Goal: Task Accomplishment & Management: Complete application form

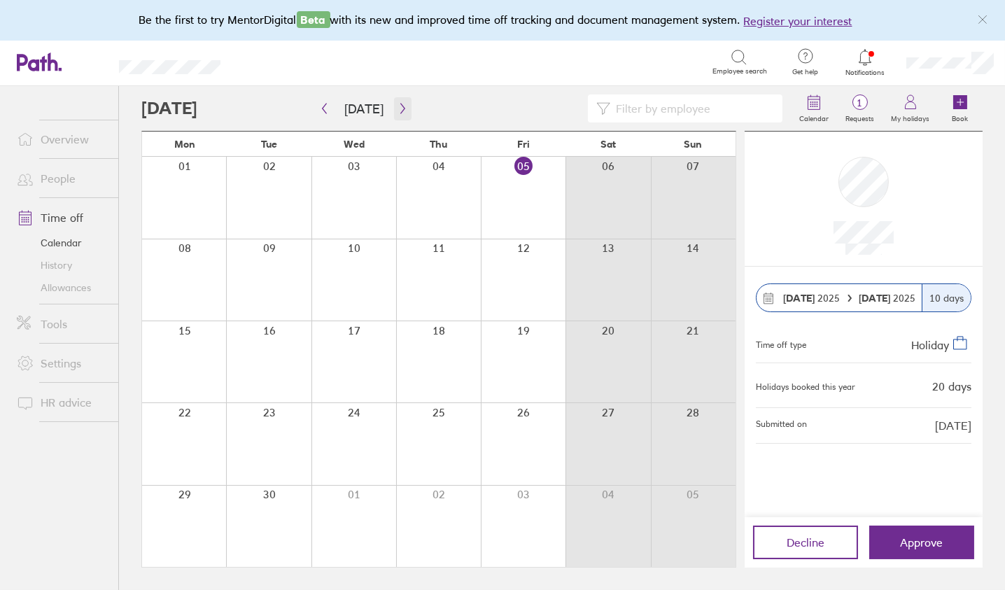
click at [400, 107] on icon "button" at bounding box center [402, 108] width 10 height 11
click at [398, 108] on icon "button" at bounding box center [402, 108] width 10 height 11
click at [62, 288] on link "Allowances" at bounding box center [62, 287] width 113 height 22
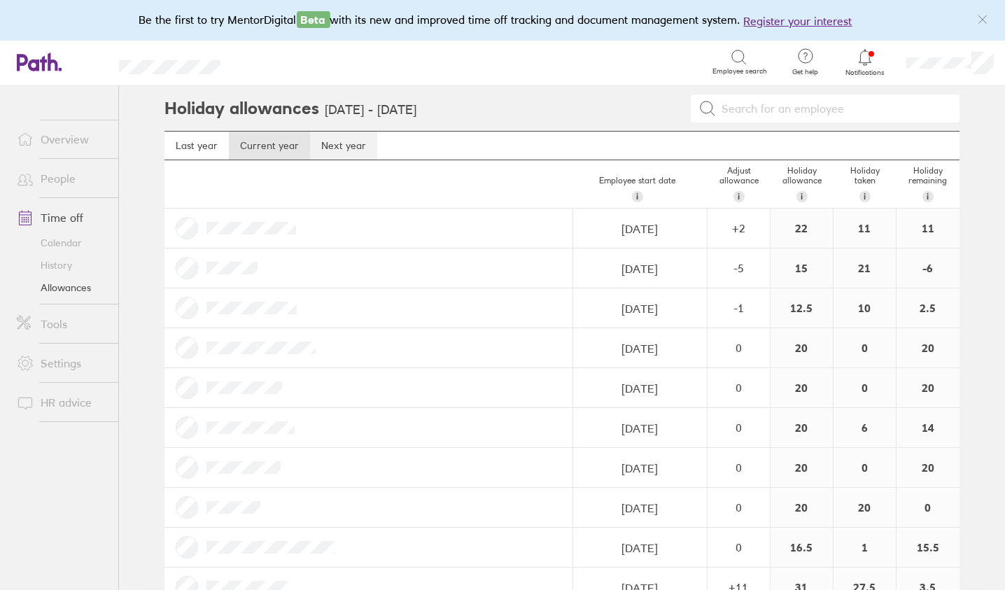
click at [336, 144] on link "Next year" at bounding box center [343, 146] width 67 height 28
click at [264, 139] on link "Current year" at bounding box center [269, 146] width 81 height 28
click at [327, 145] on link "Next year" at bounding box center [343, 146] width 67 height 28
click at [263, 143] on link "Current year" at bounding box center [269, 146] width 81 height 28
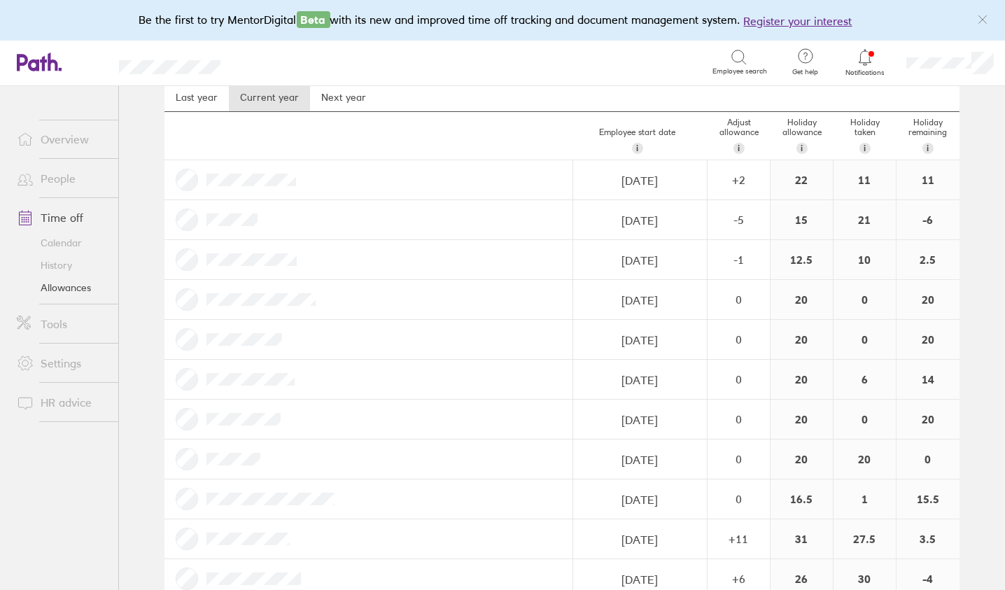
scroll to position [36, 0]
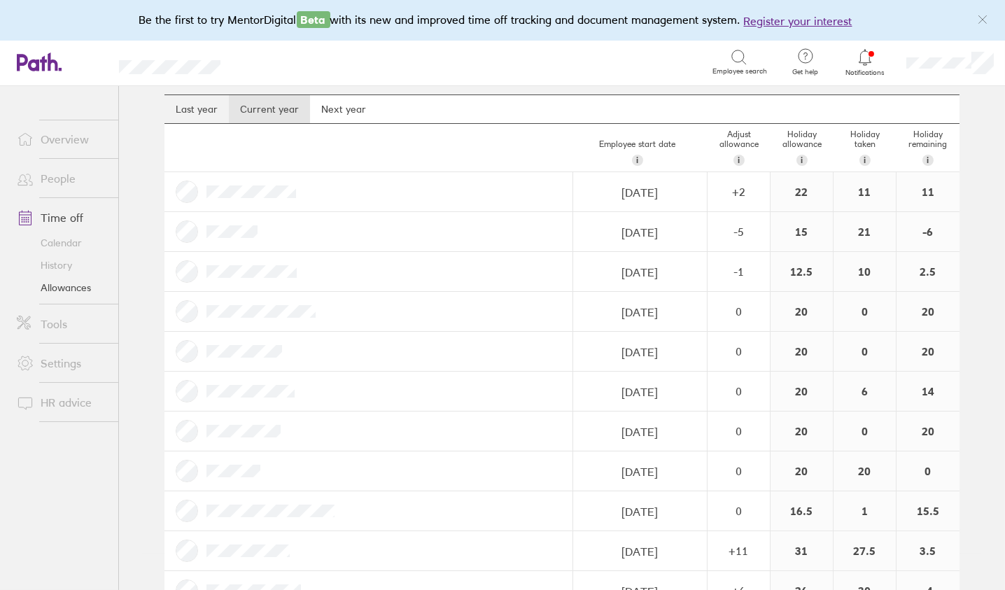
click at [199, 109] on link "Last year" at bounding box center [196, 109] width 64 height 28
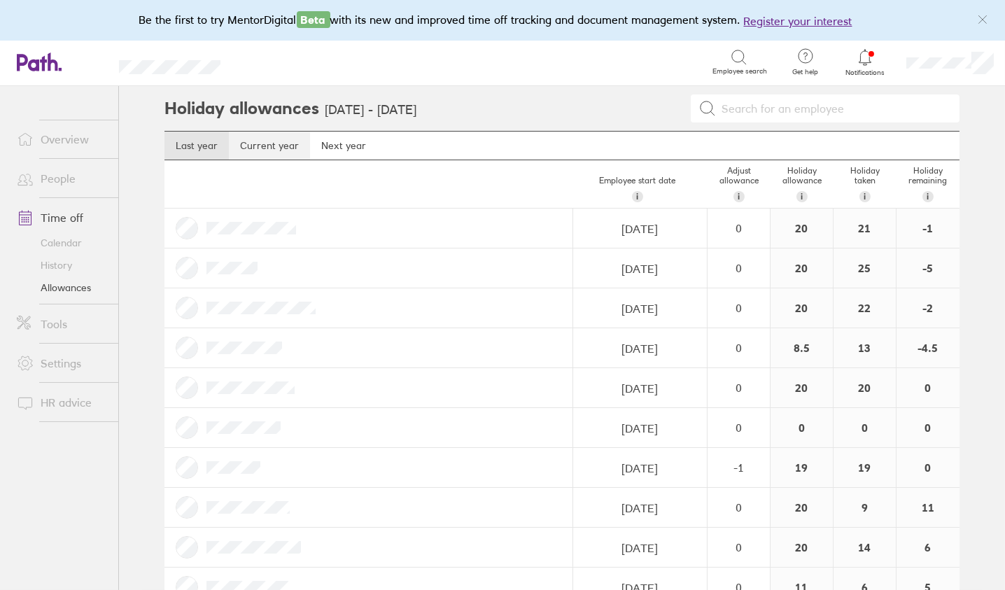
click at [255, 142] on link "Current year" at bounding box center [269, 146] width 81 height 28
click at [69, 241] on link "Calendar" at bounding box center [62, 243] width 113 height 22
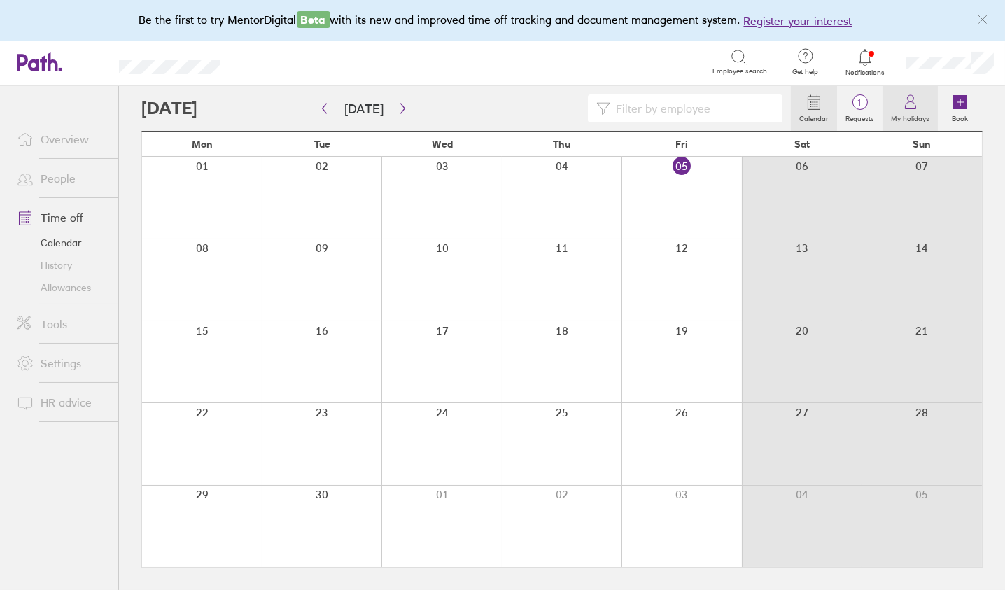
click at [910, 105] on icon at bounding box center [910, 102] width 17 height 17
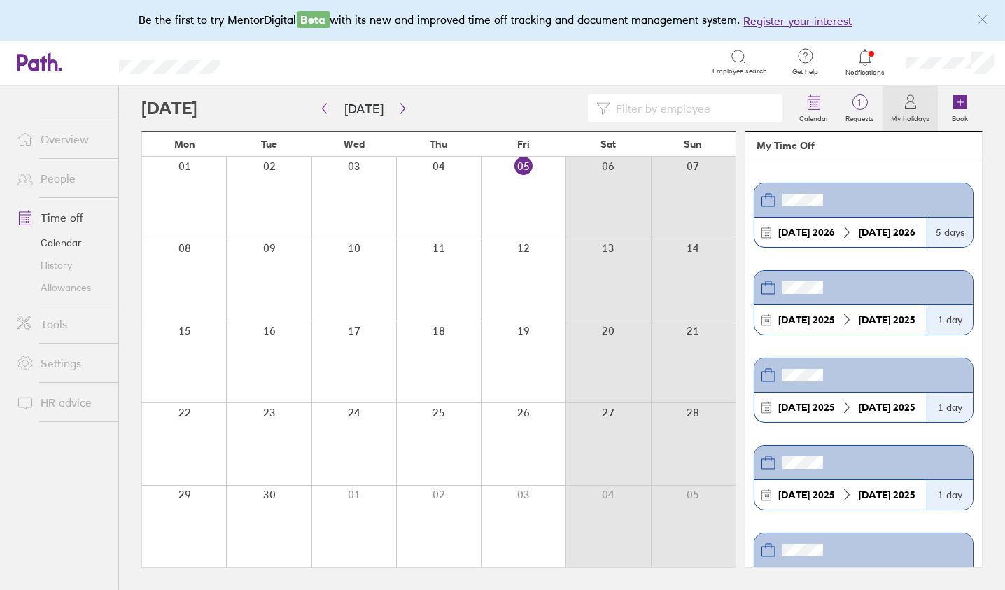
click at [904, 104] on icon at bounding box center [910, 102] width 17 height 17
click at [958, 103] on icon at bounding box center [960, 102] width 14 height 14
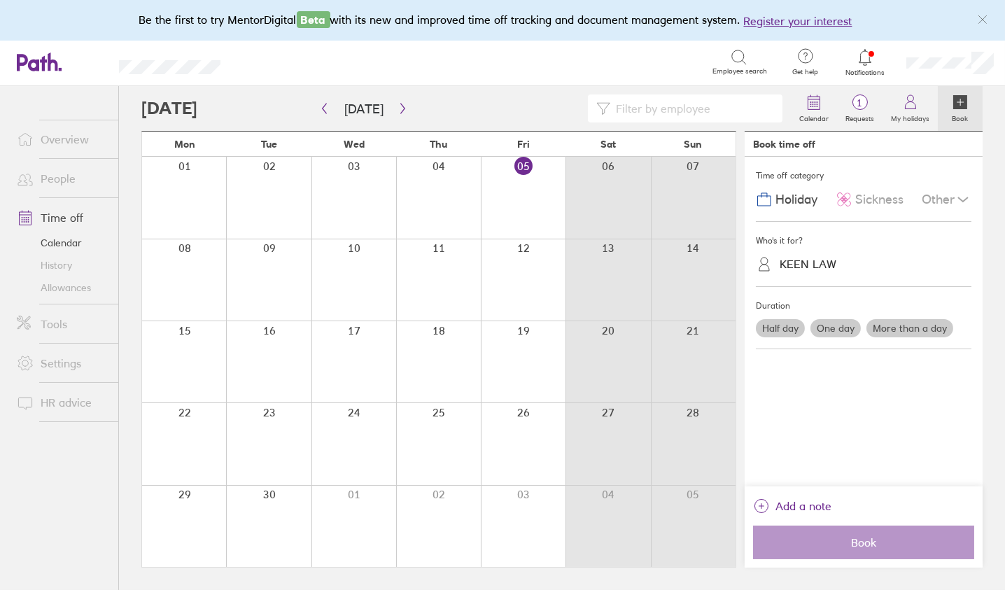
click at [910, 324] on label "More than a day" at bounding box center [909, 328] width 87 height 18
click at [0, 0] on input "More than a day" at bounding box center [0, 0] width 0 height 0
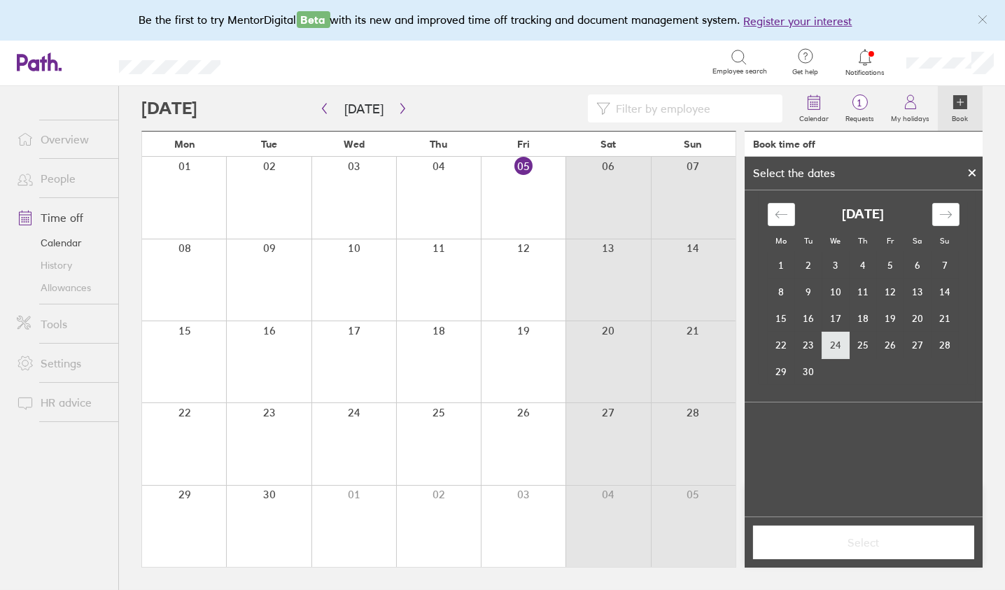
click at [835, 343] on td "24" at bounding box center [835, 345] width 27 height 27
click at [972, 171] on icon at bounding box center [972, 174] width 6 height 6
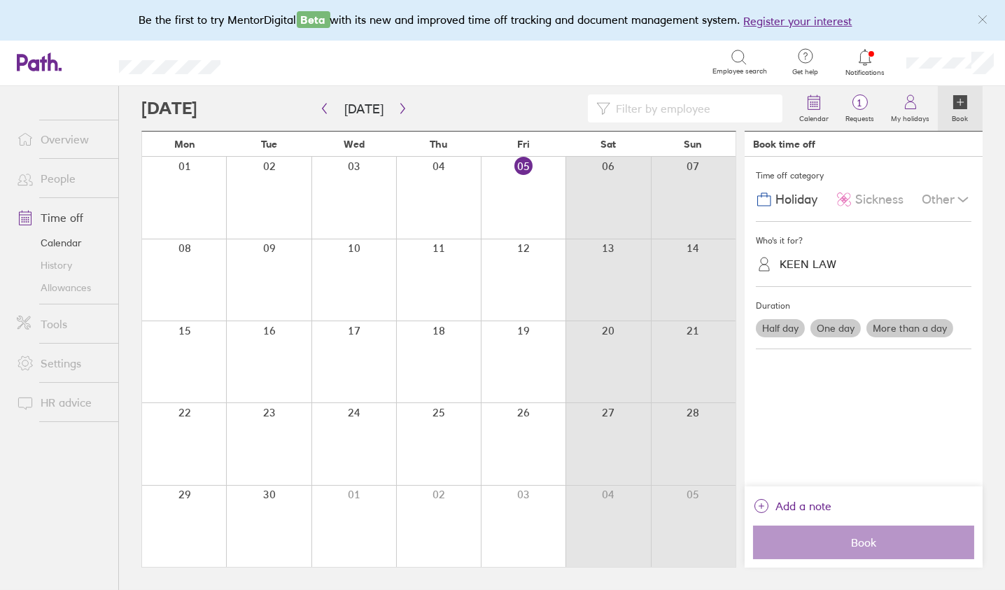
click at [903, 322] on label "More than a day" at bounding box center [909, 328] width 87 height 18
click at [0, 0] on input "More than a day" at bounding box center [0, 0] width 0 height 0
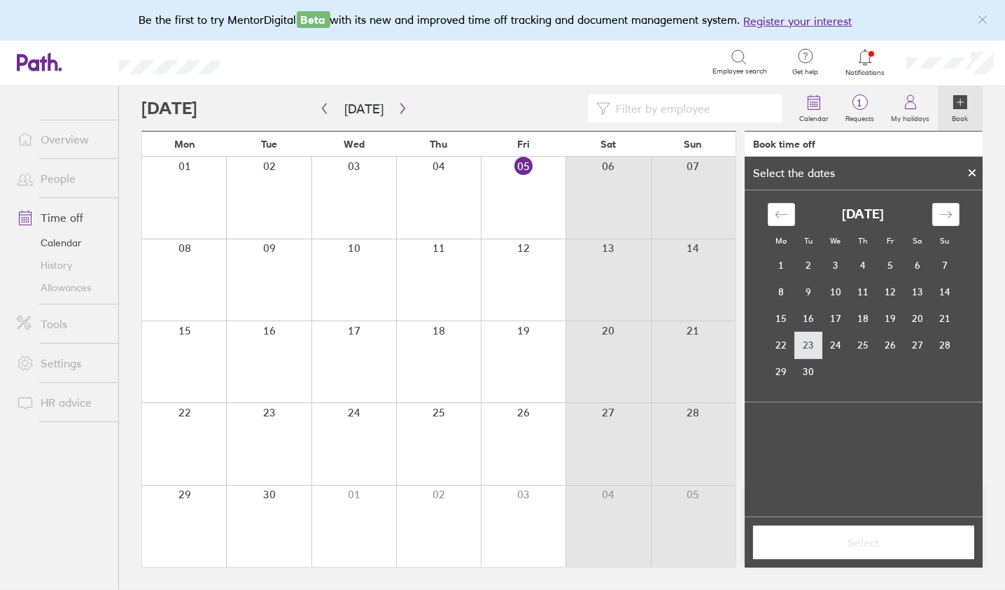
click at [807, 344] on td "23" at bounding box center [808, 345] width 27 height 27
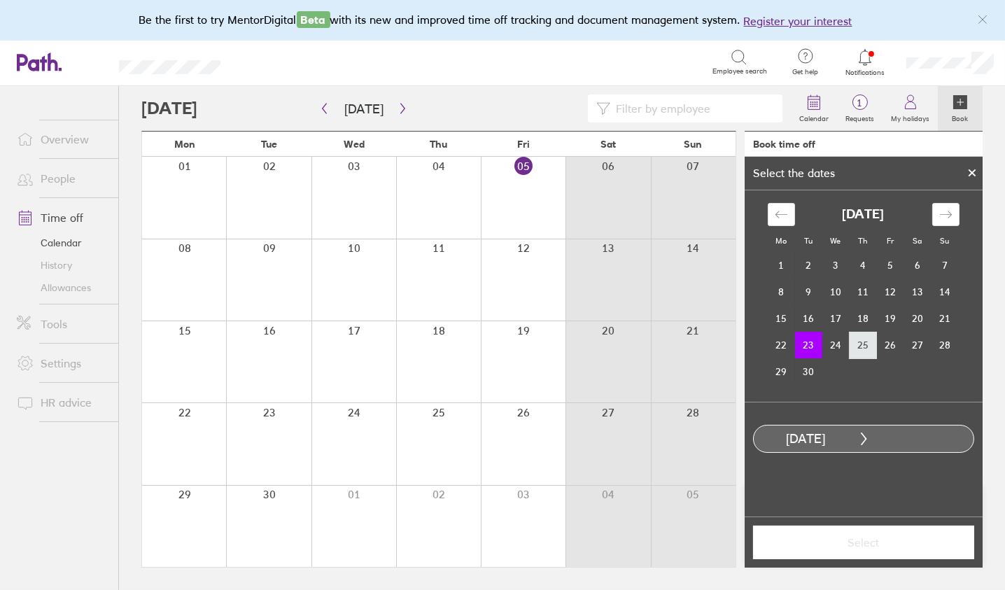
click at [865, 343] on td "25" at bounding box center [862, 345] width 27 height 27
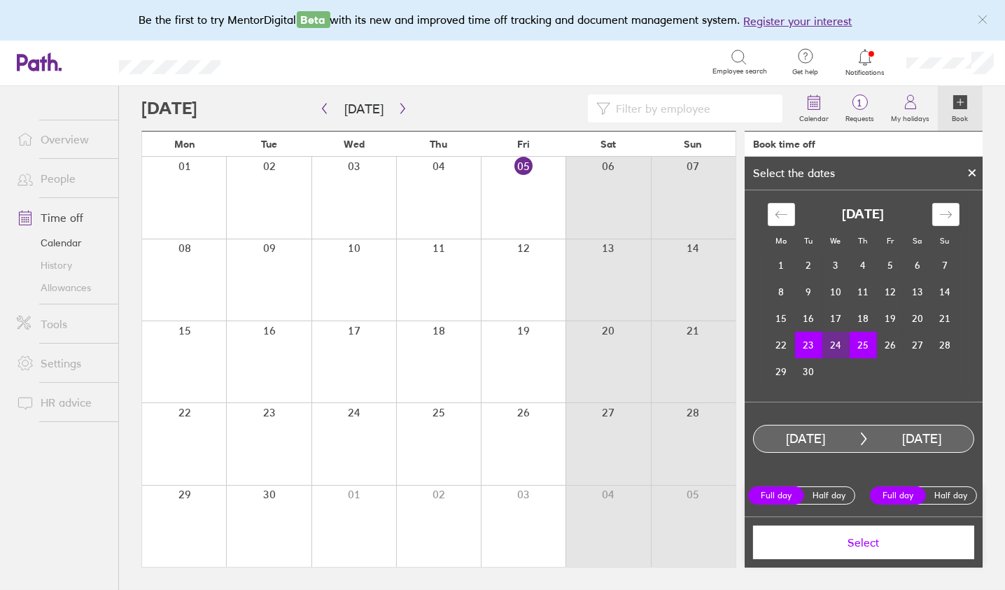
click at [860, 343] on td "25" at bounding box center [862, 345] width 27 height 27
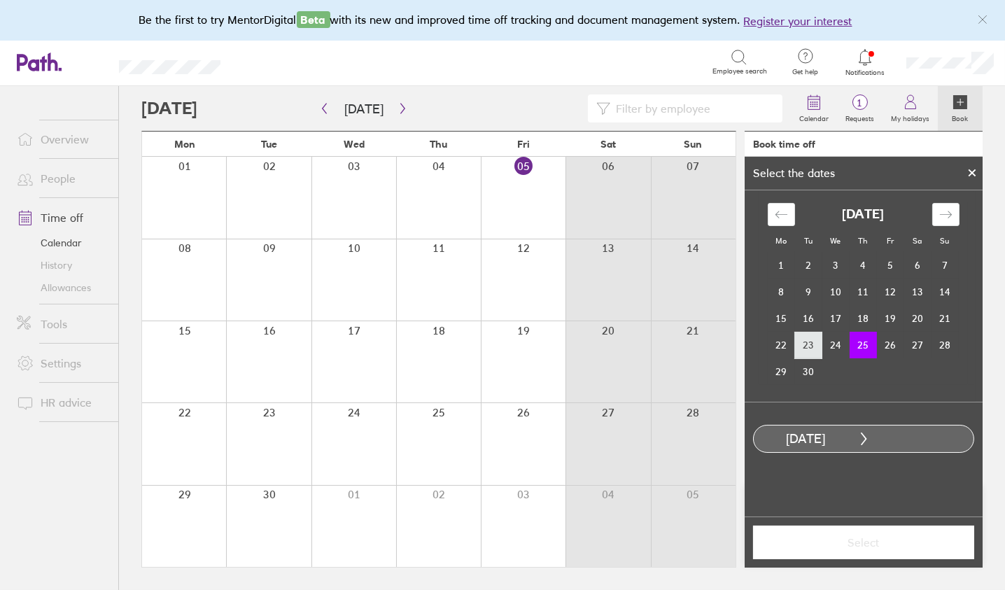
click at [802, 343] on td "23" at bounding box center [808, 345] width 27 height 27
click at [833, 341] on td "24" at bounding box center [835, 345] width 27 height 27
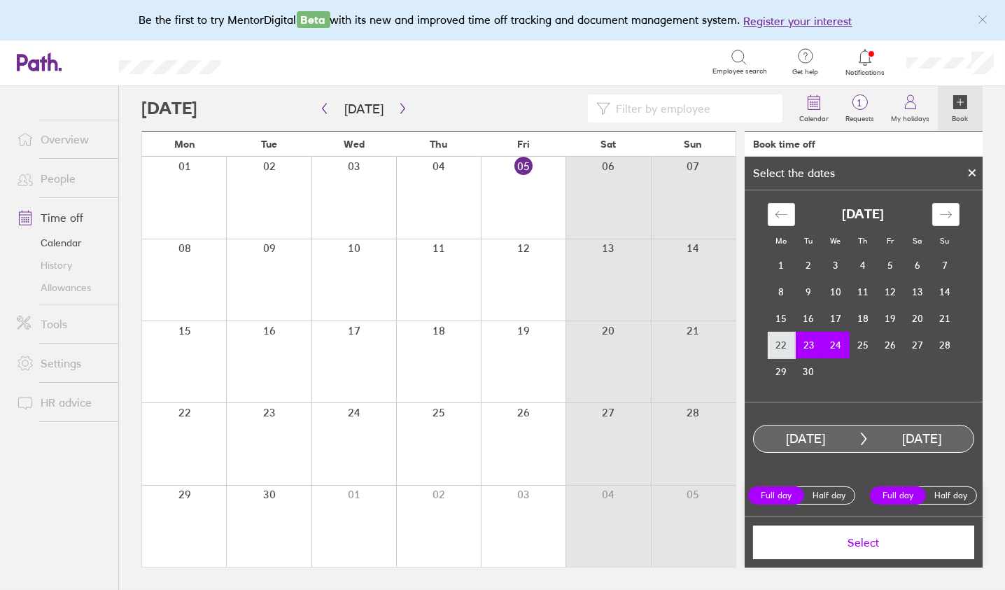
click at [779, 344] on td "22" at bounding box center [780, 345] width 27 height 27
click at [833, 339] on td "24" at bounding box center [835, 345] width 27 height 27
click at [837, 344] on td "24" at bounding box center [835, 345] width 27 height 27
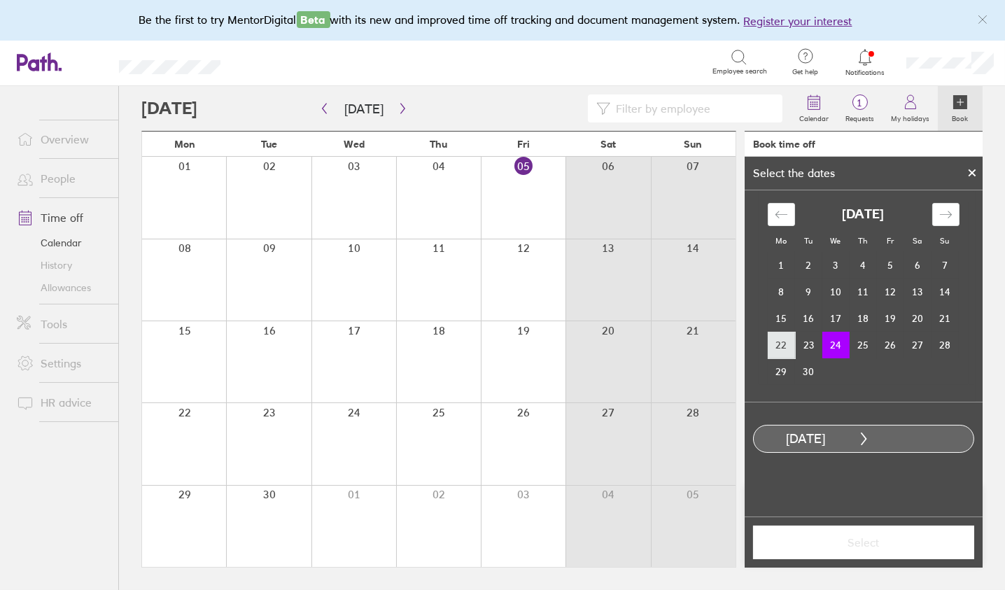
click at [782, 341] on td "22" at bounding box center [780, 345] width 27 height 27
click at [835, 346] on td "24" at bounding box center [835, 345] width 27 height 27
